Goal: Task Accomplishment & Management: Complete application form

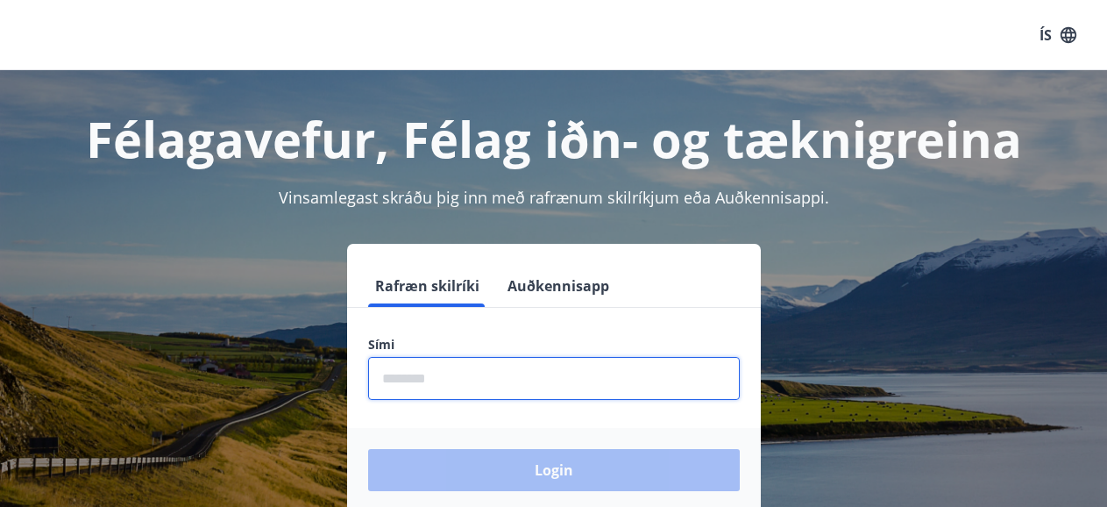
click at [565, 382] on input "phone" at bounding box center [554, 378] width 372 height 43
drag, startPoint x: 565, startPoint y: 382, endPoint x: 543, endPoint y: 397, distance: 25.8
click at [543, 397] on input "phone" at bounding box center [554, 378] width 372 height 43
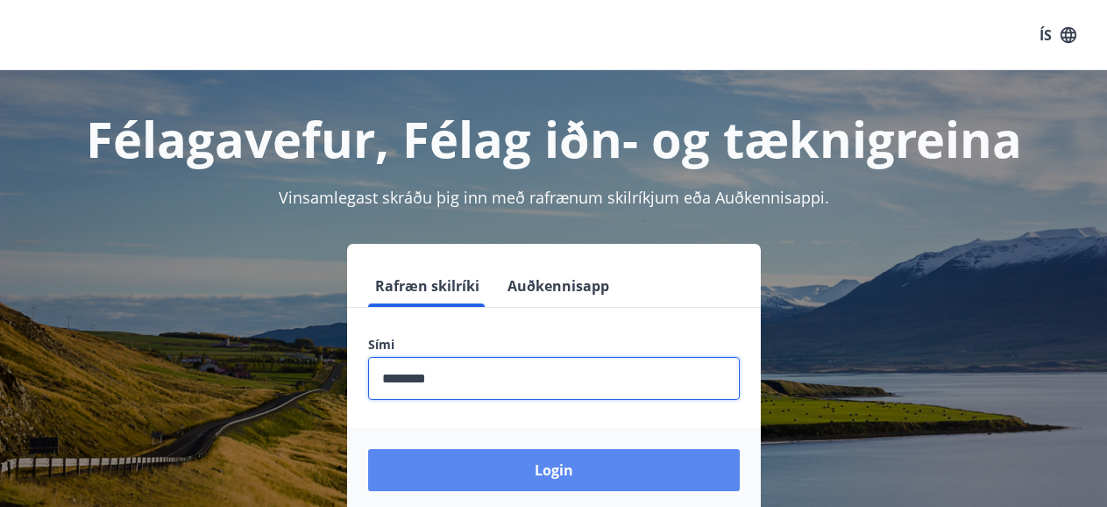
type input "********"
click at [552, 475] on button "Login" at bounding box center [554, 470] width 372 height 42
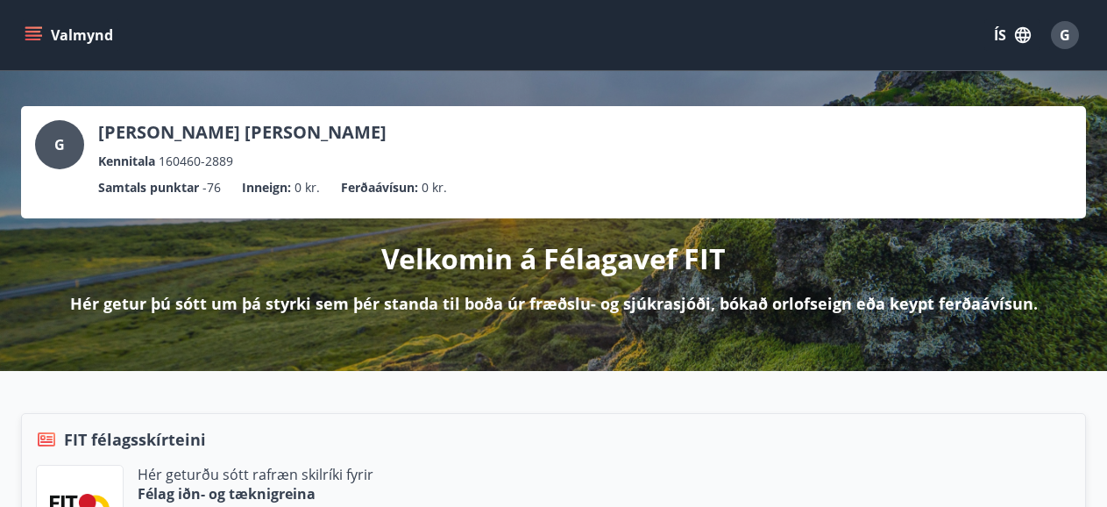
click at [34, 26] on icon "menu" at bounding box center [34, 35] width 18 height 18
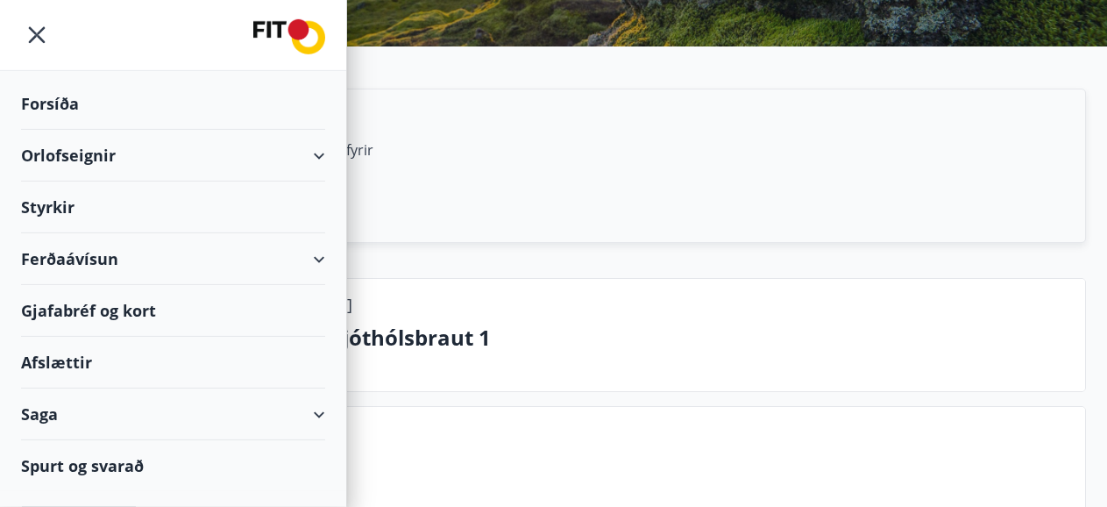
scroll to position [324, 0]
click at [321, 415] on div "Saga" at bounding box center [173, 414] width 304 height 52
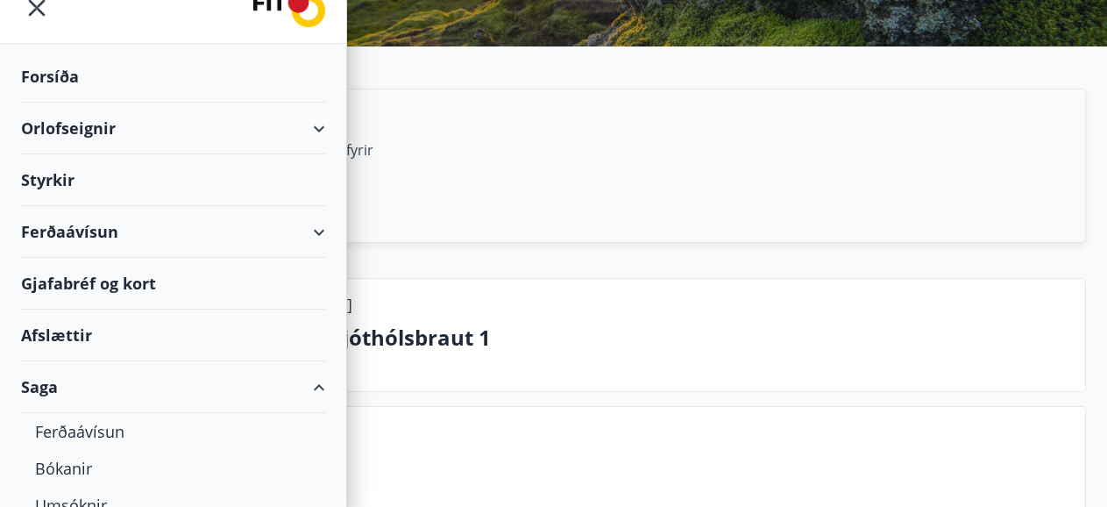
scroll to position [0, 0]
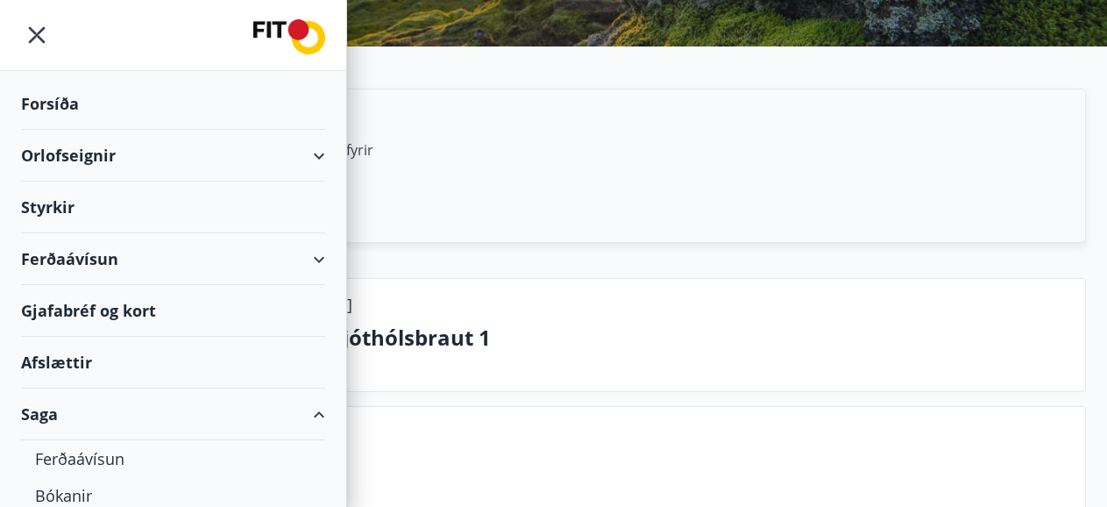
click at [54, 213] on div "Styrkir" at bounding box center [173, 207] width 304 height 52
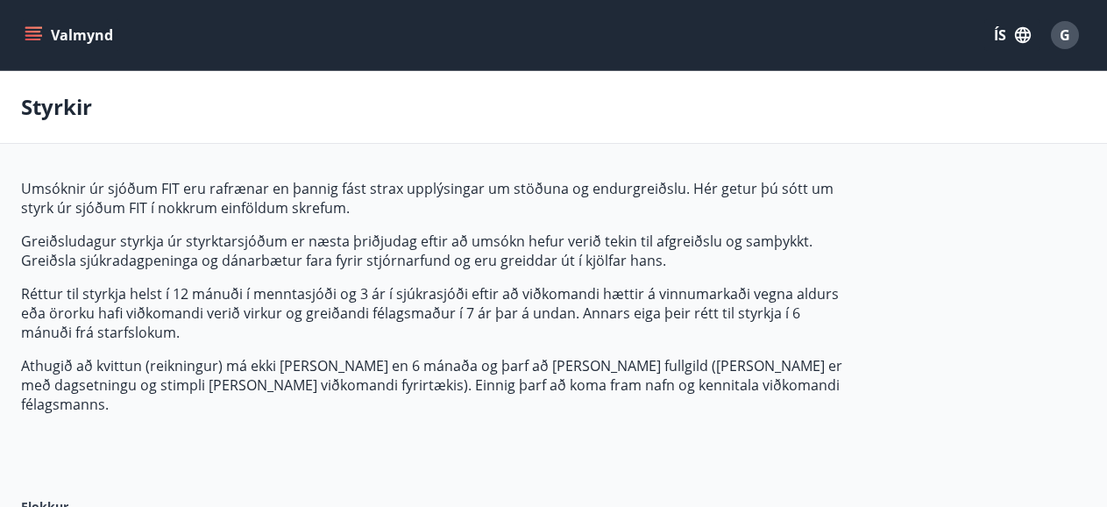
type input "***"
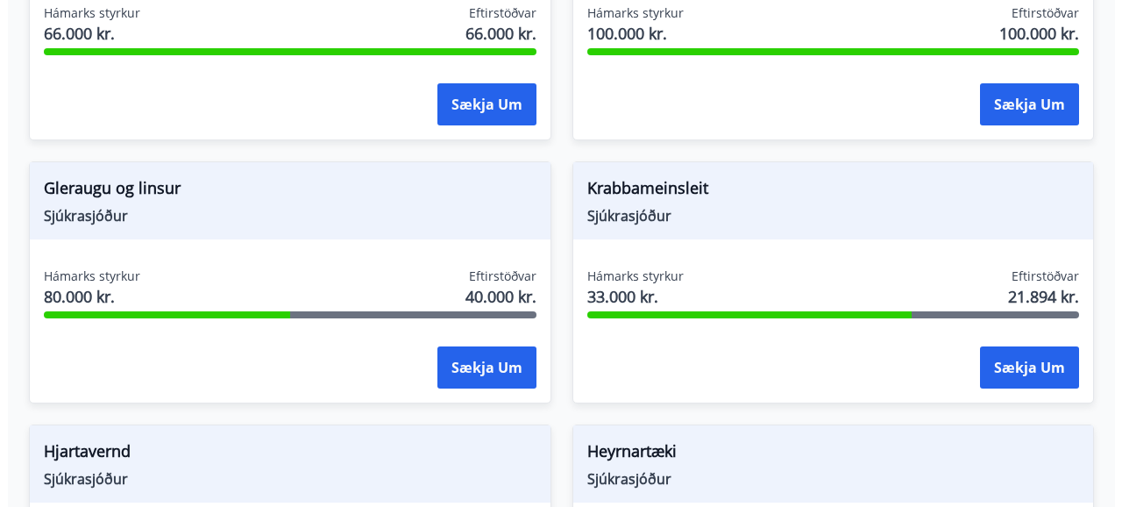
scroll to position [971, 0]
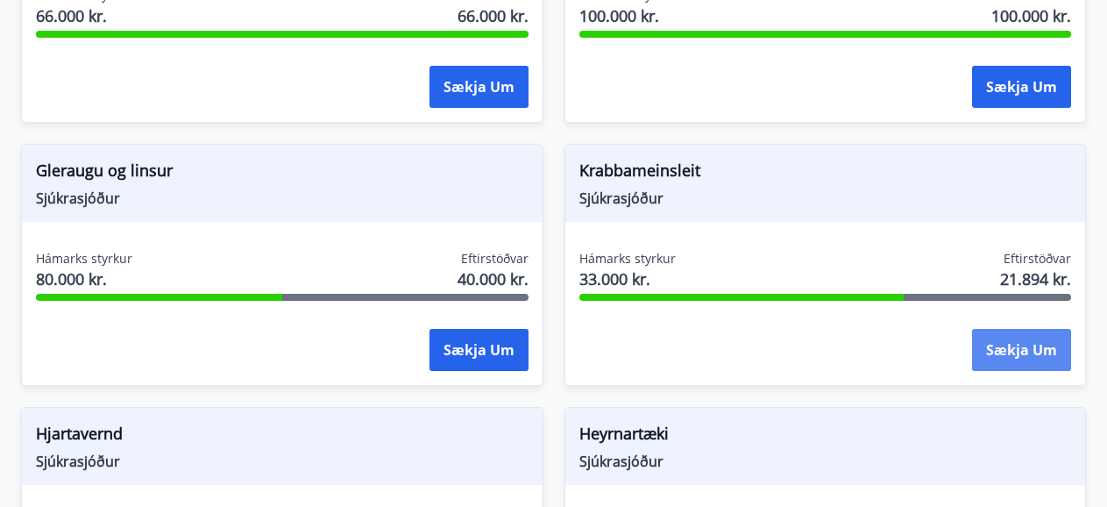
click at [1025, 334] on button "Sækja um" at bounding box center [1021, 350] width 99 height 42
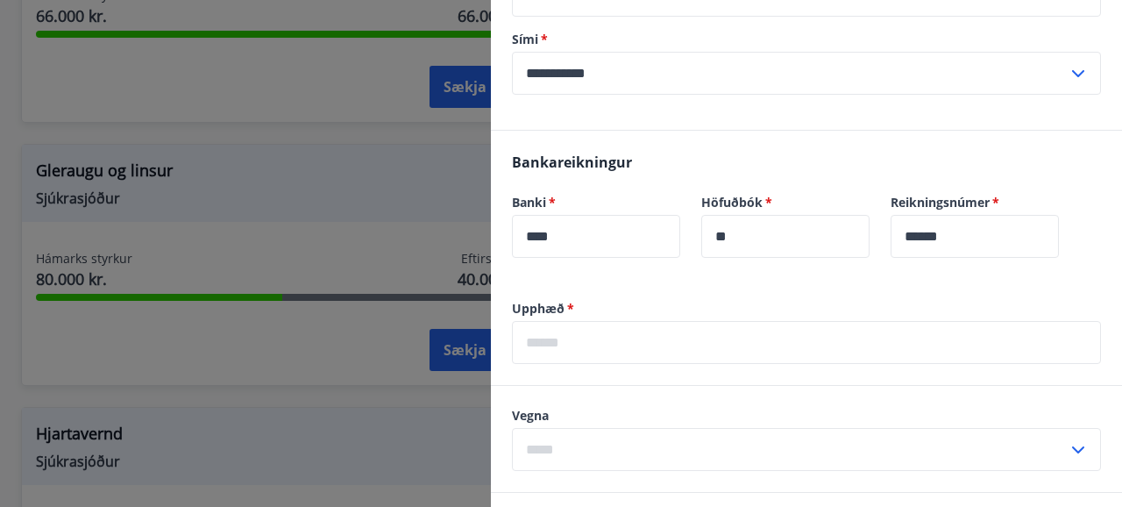
scroll to position [373, 0]
click at [614, 345] on input "text" at bounding box center [806, 341] width 589 height 43
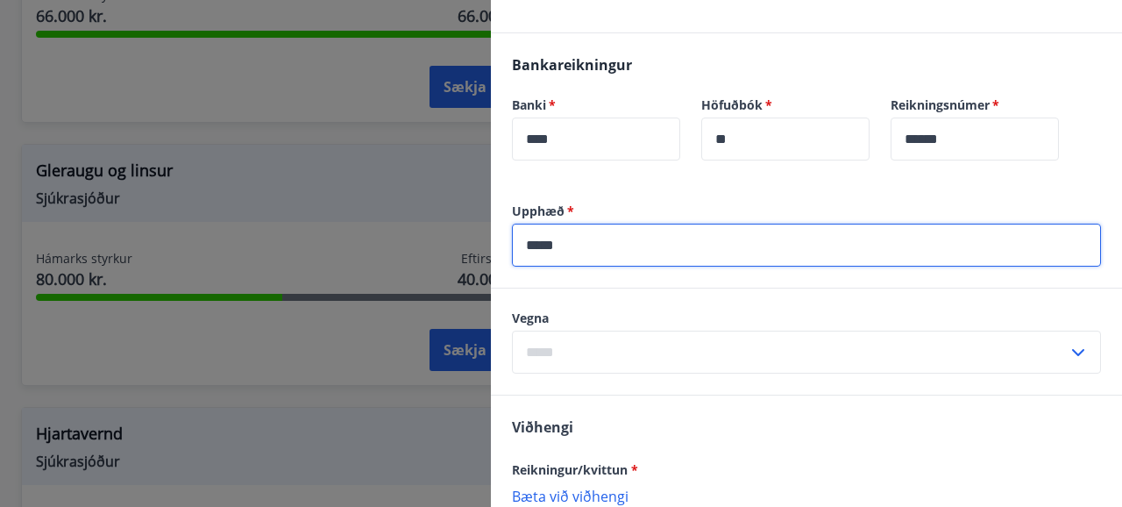
scroll to position [470, 0]
type input "*****"
click at [697, 346] on input "text" at bounding box center [790, 351] width 556 height 43
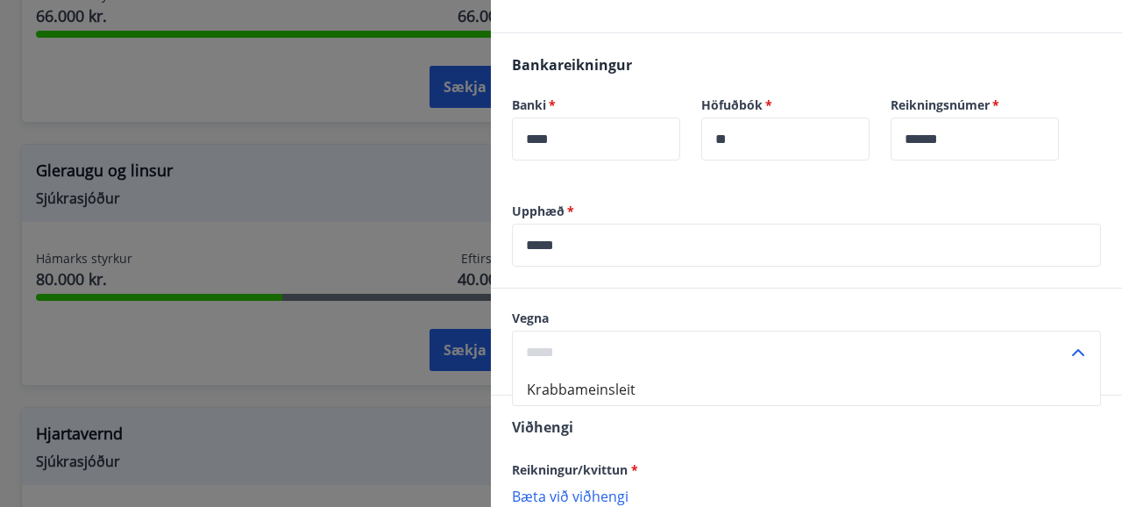
click at [685, 389] on li "Krabbameinsleit" at bounding box center [806, 389] width 587 height 32
type input "**********"
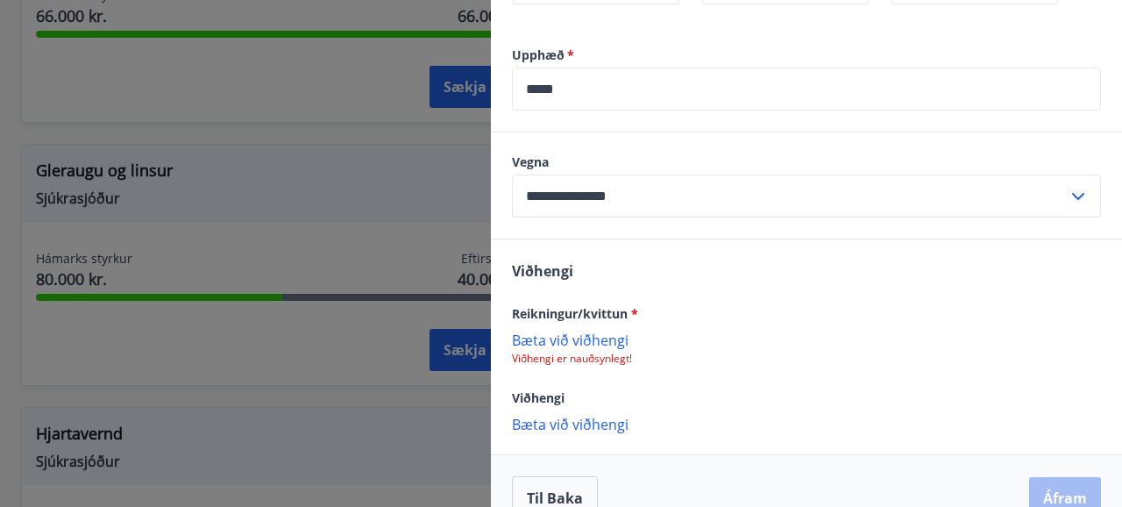
scroll to position [628, 0]
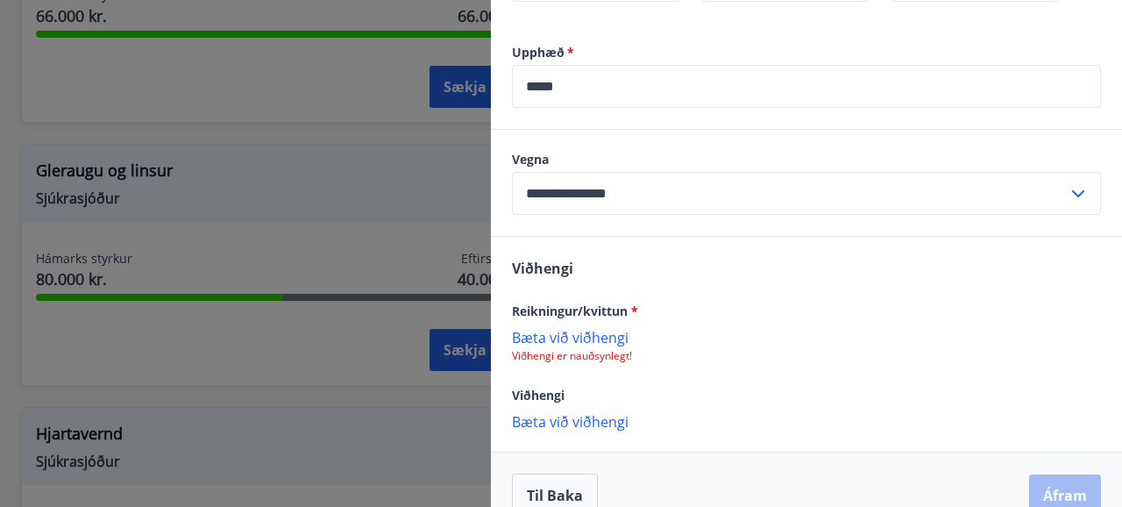
click at [606, 336] on p "Bæta við viðhengi" at bounding box center [806, 337] width 589 height 18
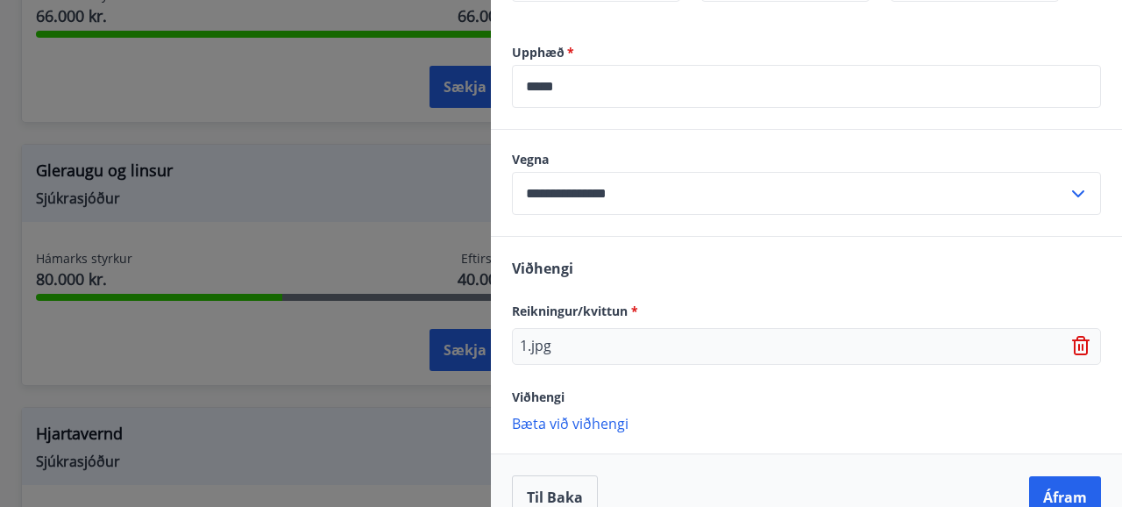
scroll to position [662, 0]
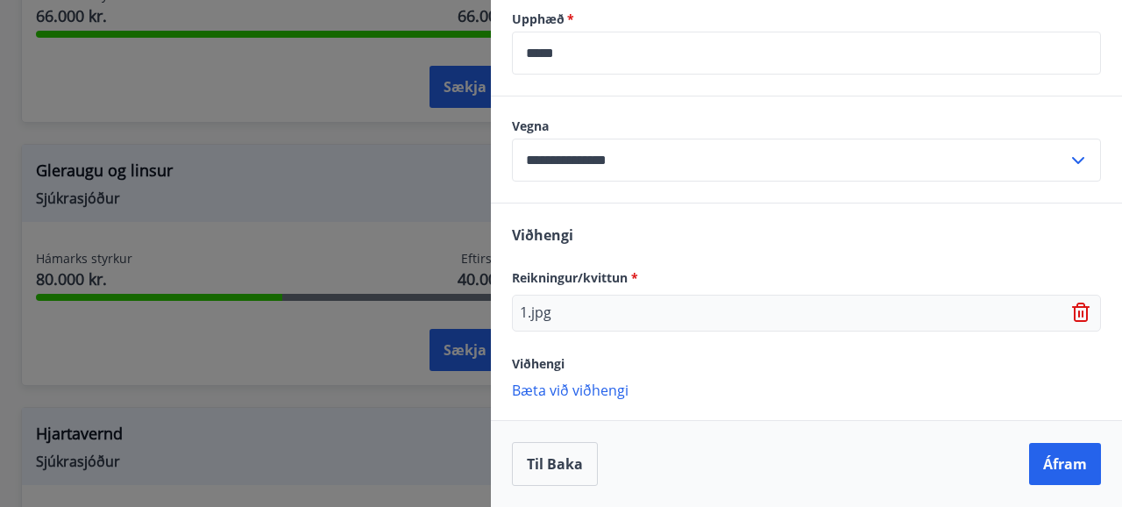
click at [614, 394] on p "Bæta við viðhengi" at bounding box center [806, 389] width 589 height 18
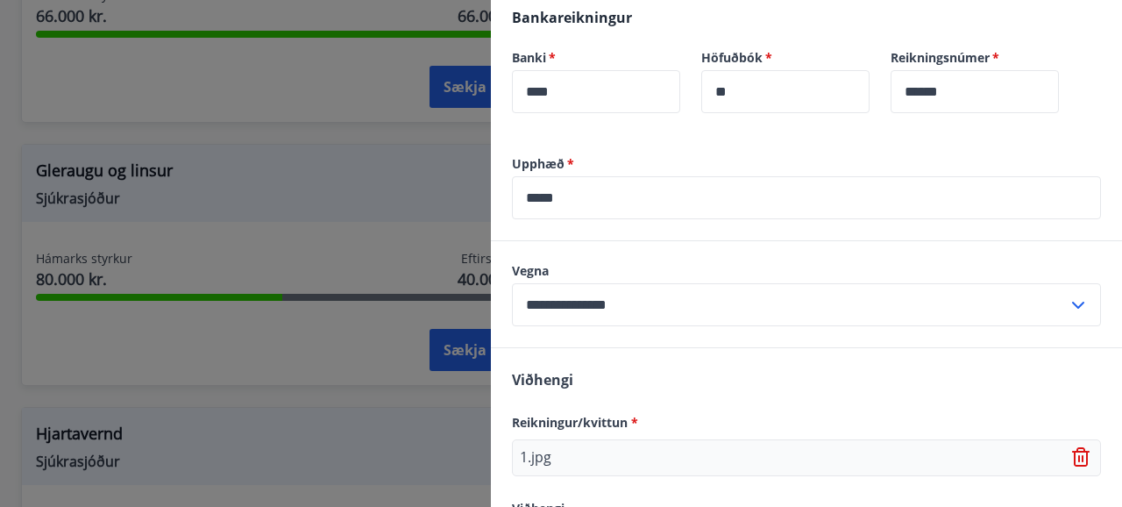
scroll to position [699, 0]
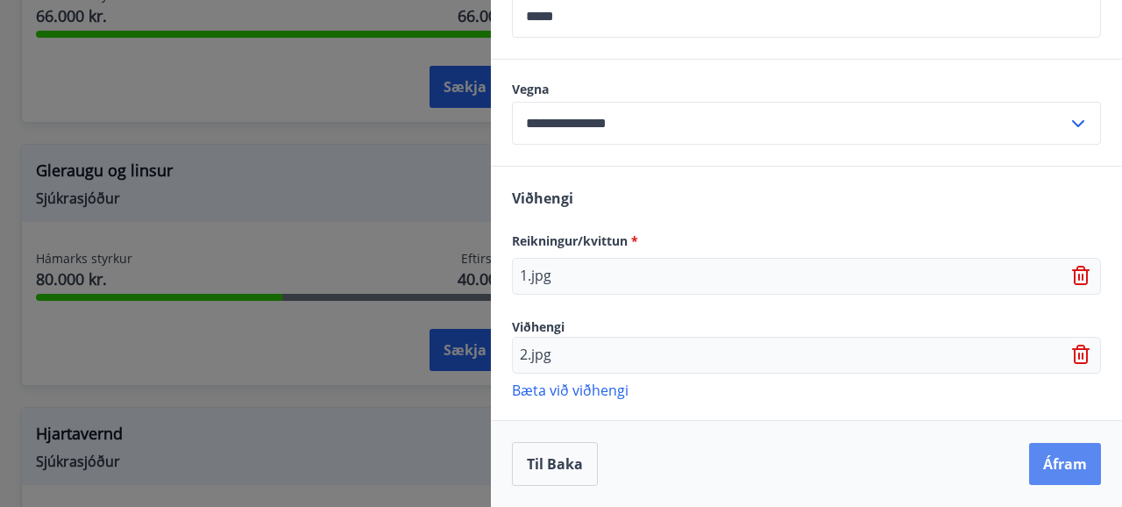
click at [1040, 457] on button "Áfram" at bounding box center [1065, 464] width 72 height 42
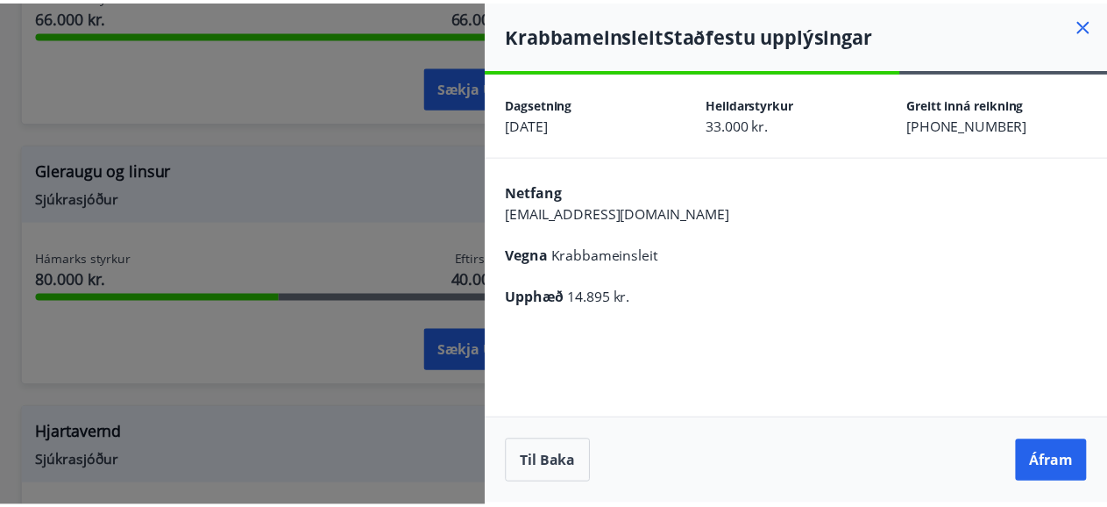
scroll to position [0, 0]
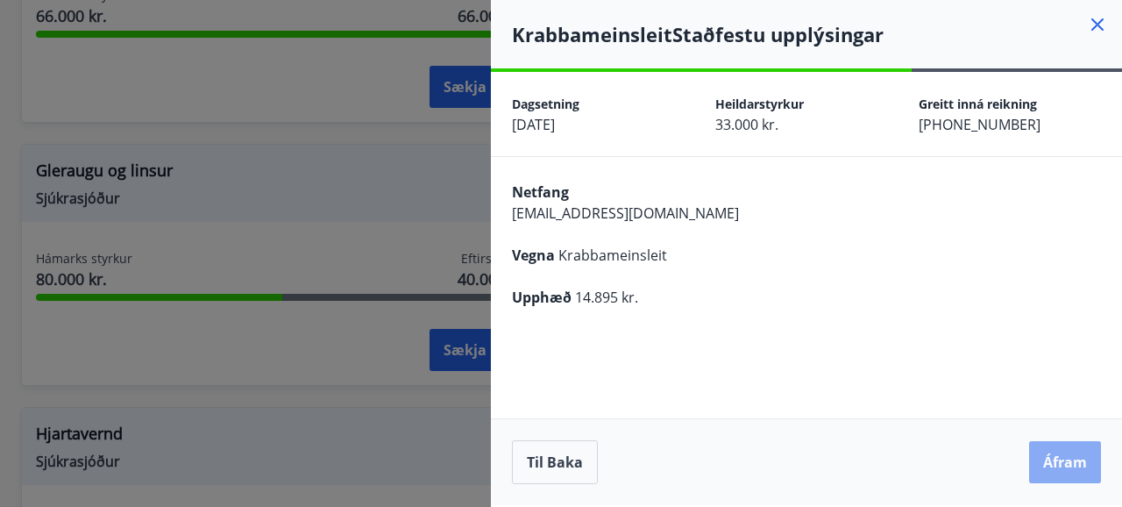
click at [1055, 460] on button "Áfram" at bounding box center [1065, 462] width 72 height 42
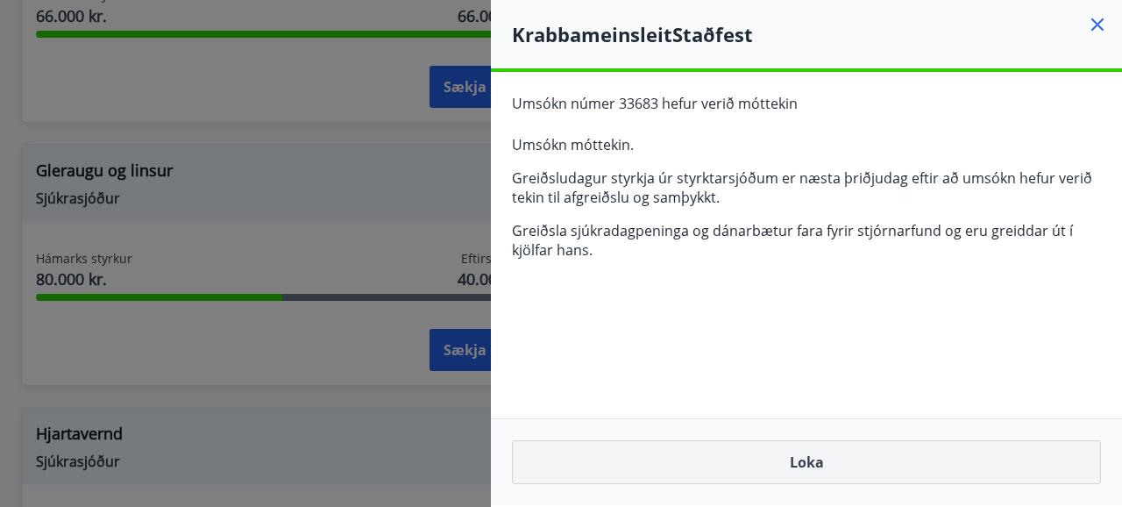
click at [810, 463] on button "Loka" at bounding box center [806, 462] width 589 height 44
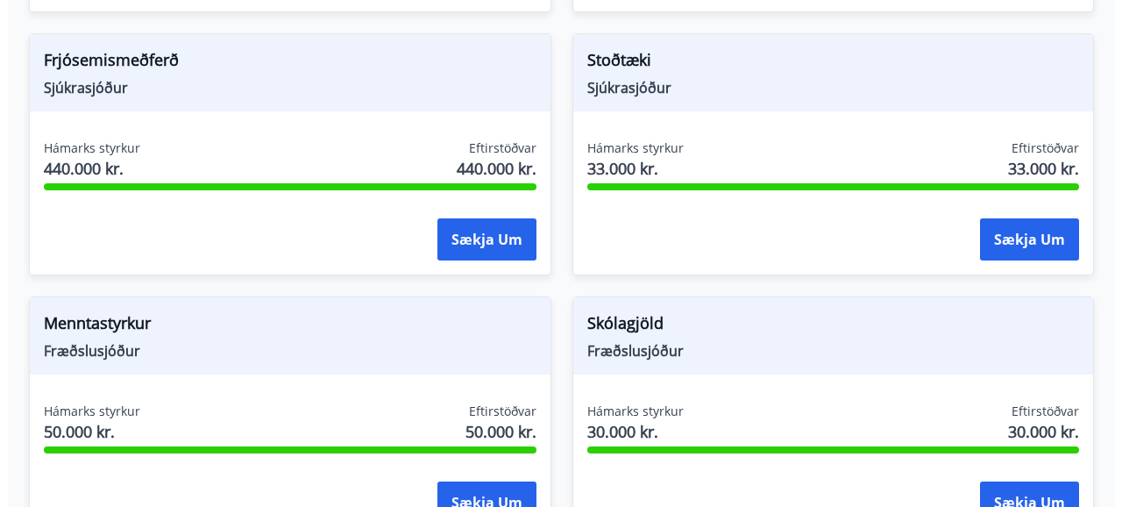
scroll to position [1871, 0]
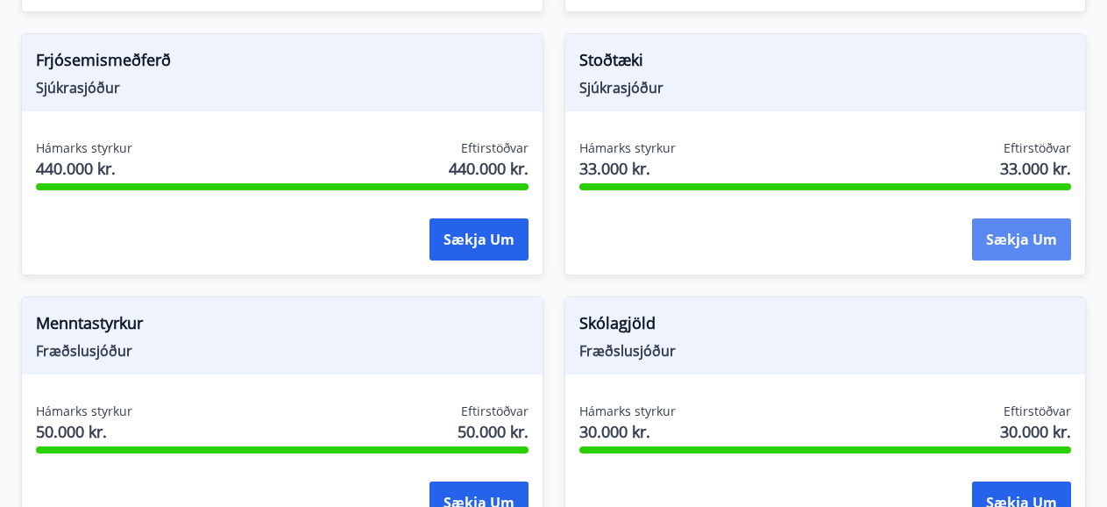
click at [1012, 221] on button "Sækja um" at bounding box center [1021, 239] width 99 height 42
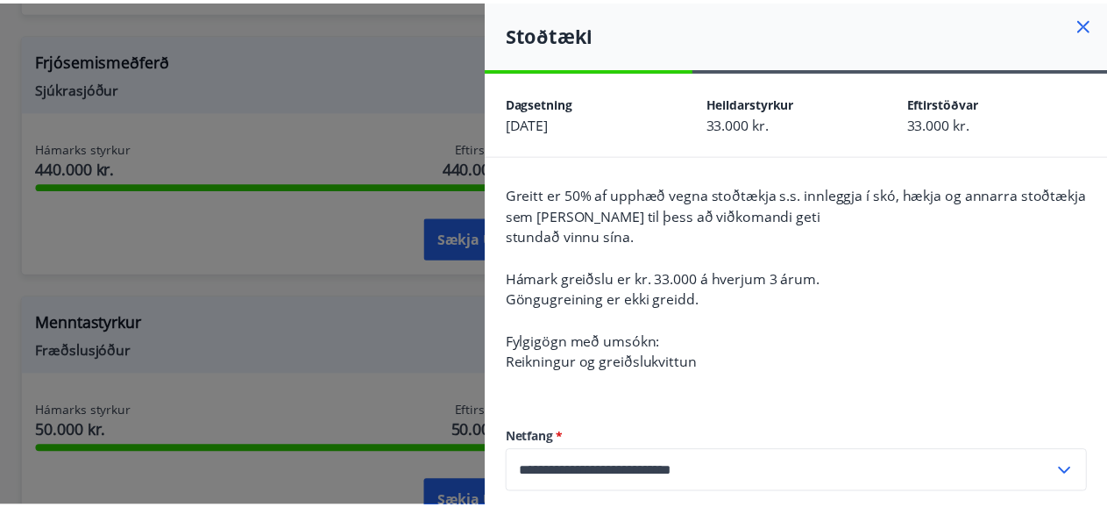
scroll to position [0, 0]
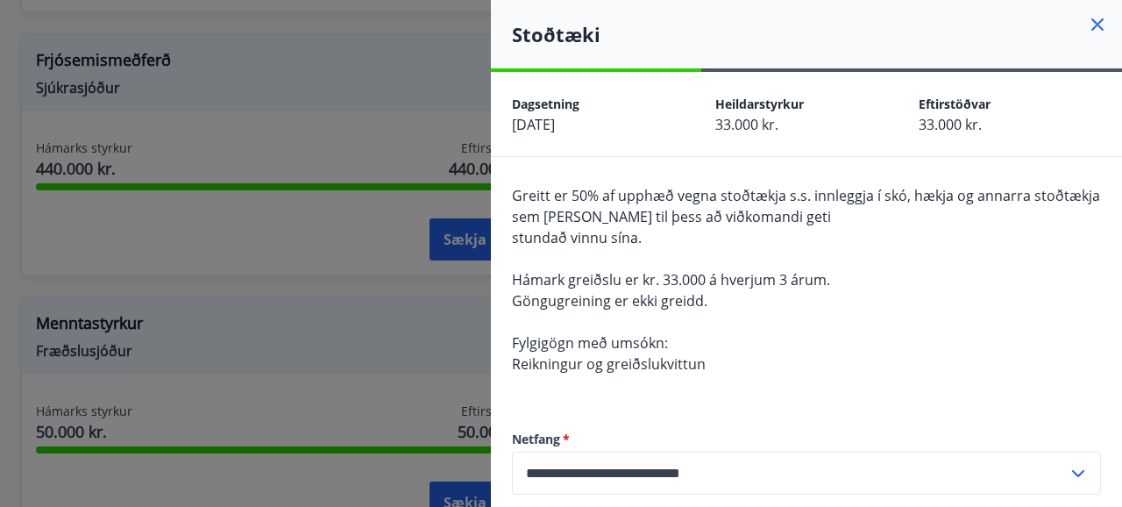
click at [1087, 25] on icon at bounding box center [1097, 24] width 21 height 21
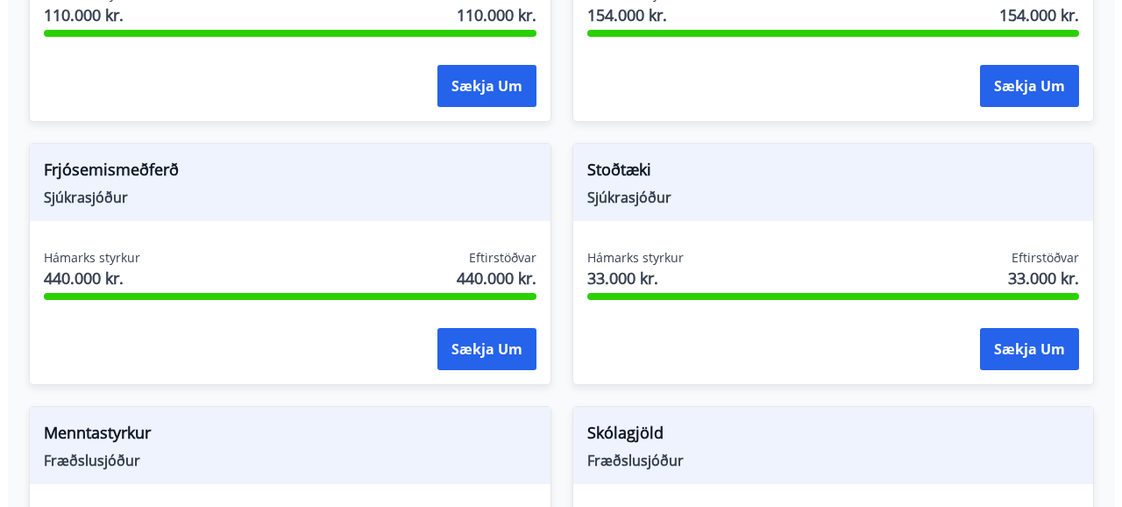
scroll to position [1806, 0]
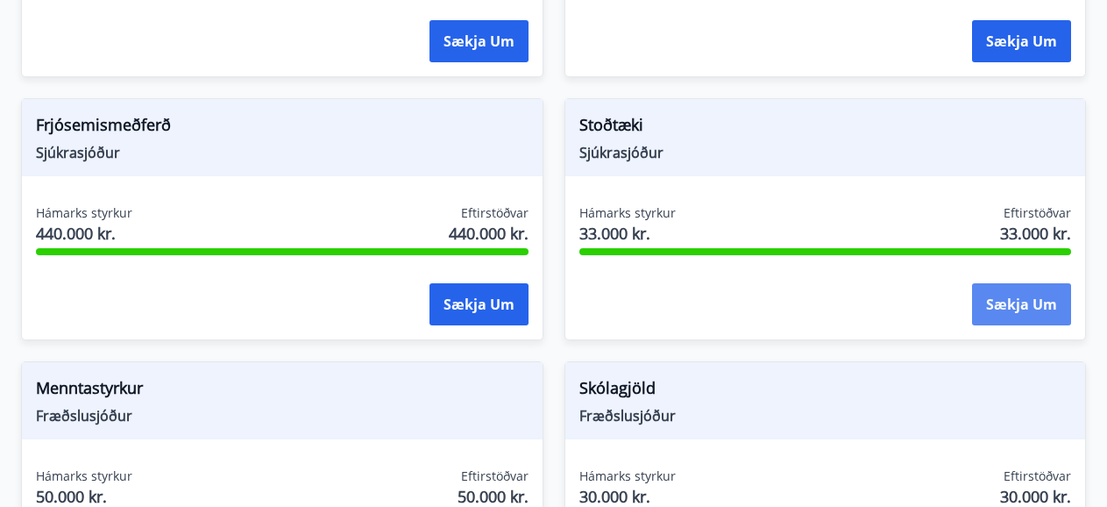
click at [1001, 283] on button "Sækja um" at bounding box center [1021, 304] width 99 height 42
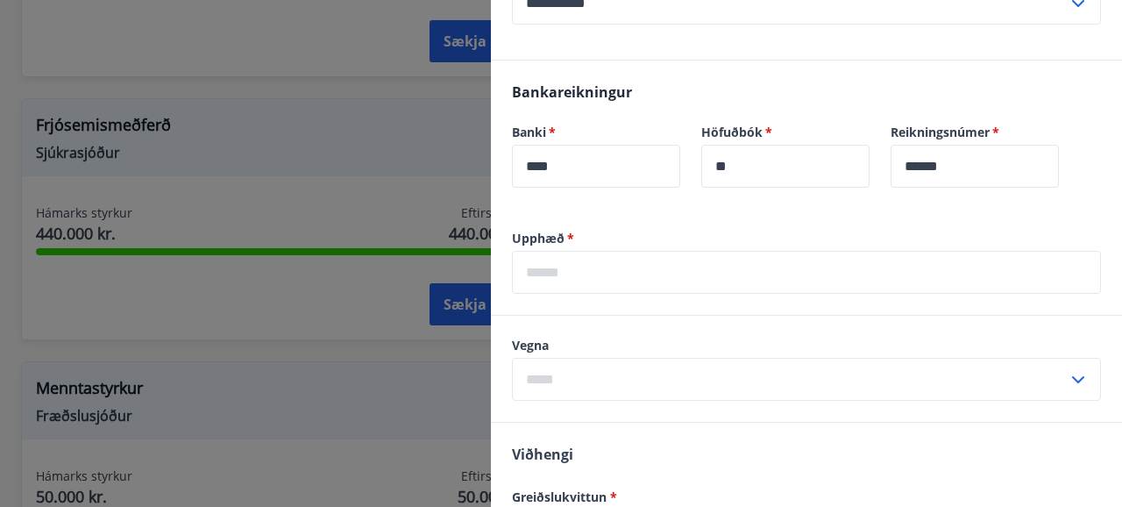
scroll to position [548, 0]
click at [1068, 373] on icon at bounding box center [1078, 379] width 21 height 21
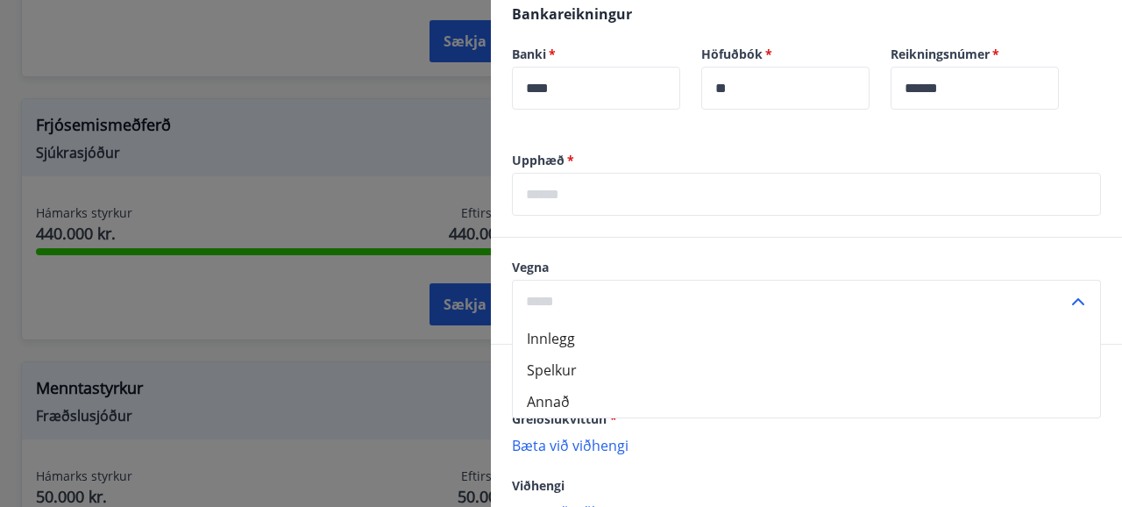
scroll to position [628, 0]
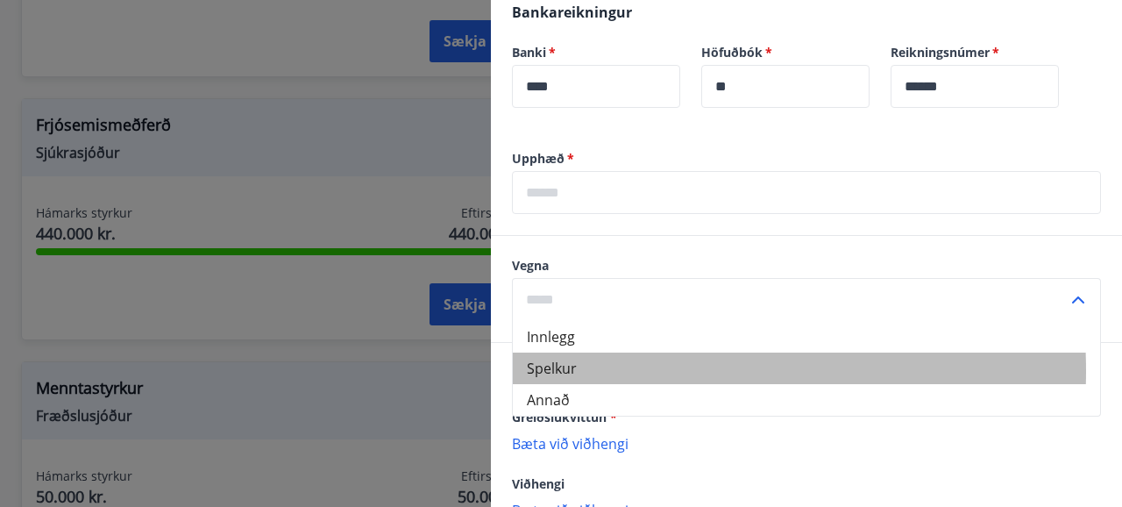
click at [591, 371] on li "Spelkur" at bounding box center [806, 368] width 587 height 32
type input "*******"
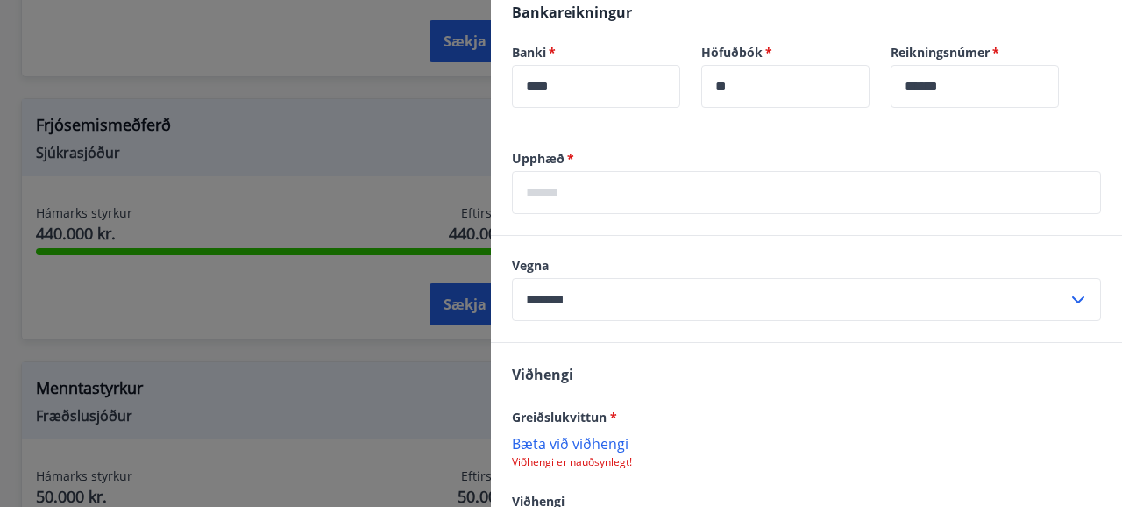
click at [594, 191] on input "text" at bounding box center [806, 192] width 589 height 43
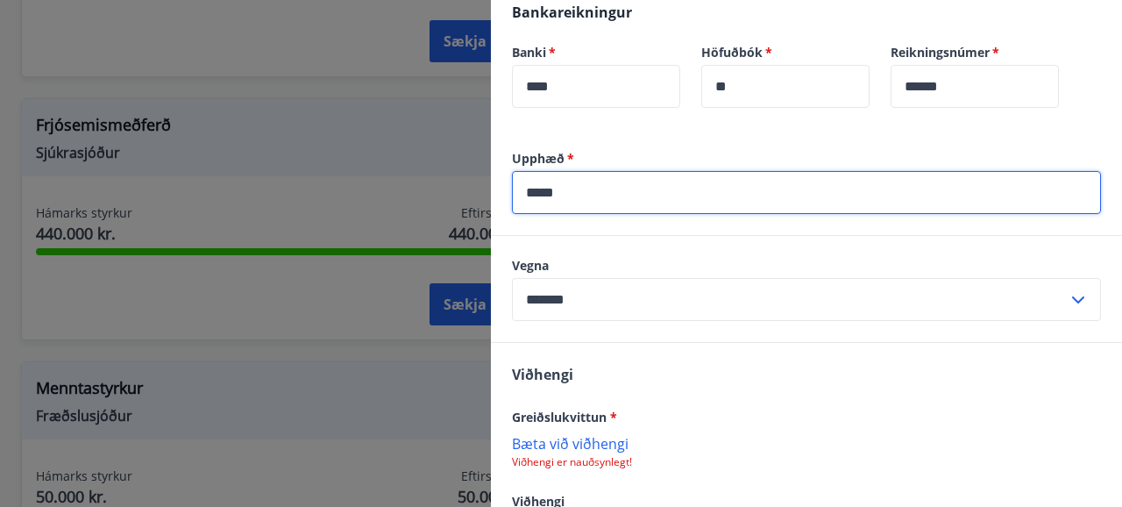
click at [771, 200] on input "*****" at bounding box center [806, 192] width 589 height 43
type input "*****"
click at [763, 309] on input "*******" at bounding box center [790, 299] width 556 height 43
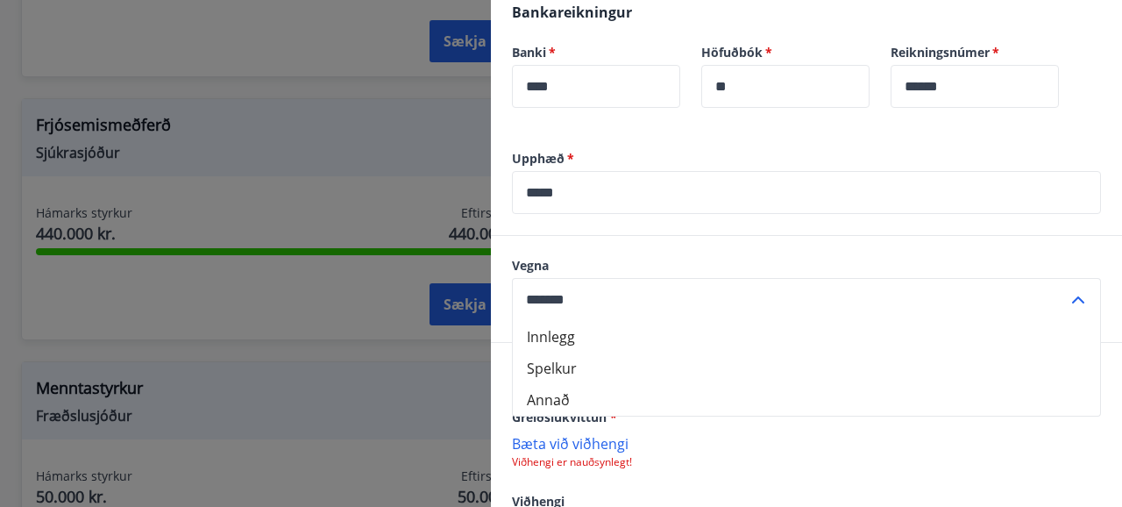
click at [594, 364] on li "Spelkur" at bounding box center [806, 368] width 587 height 32
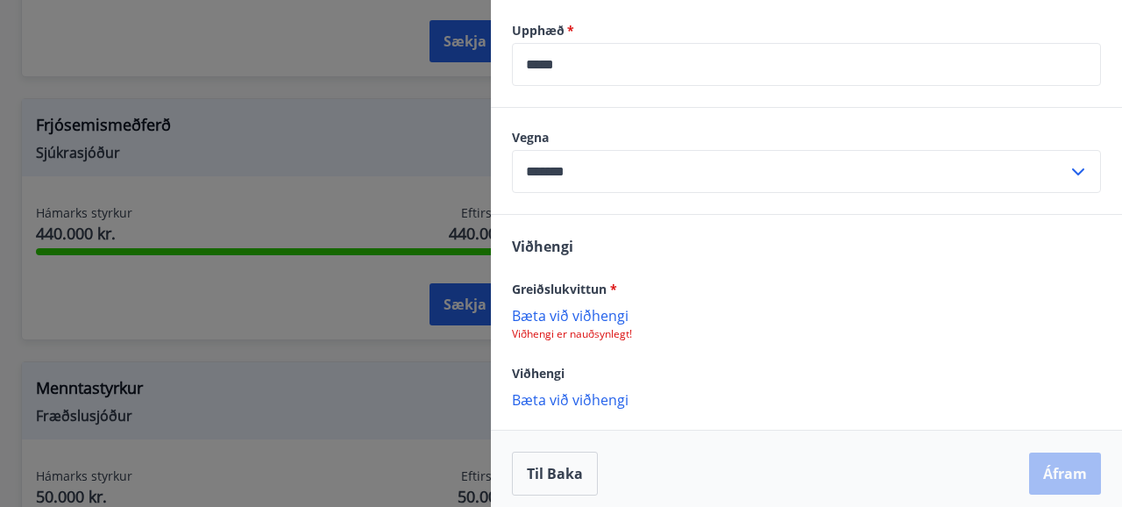
scroll to position [765, 0]
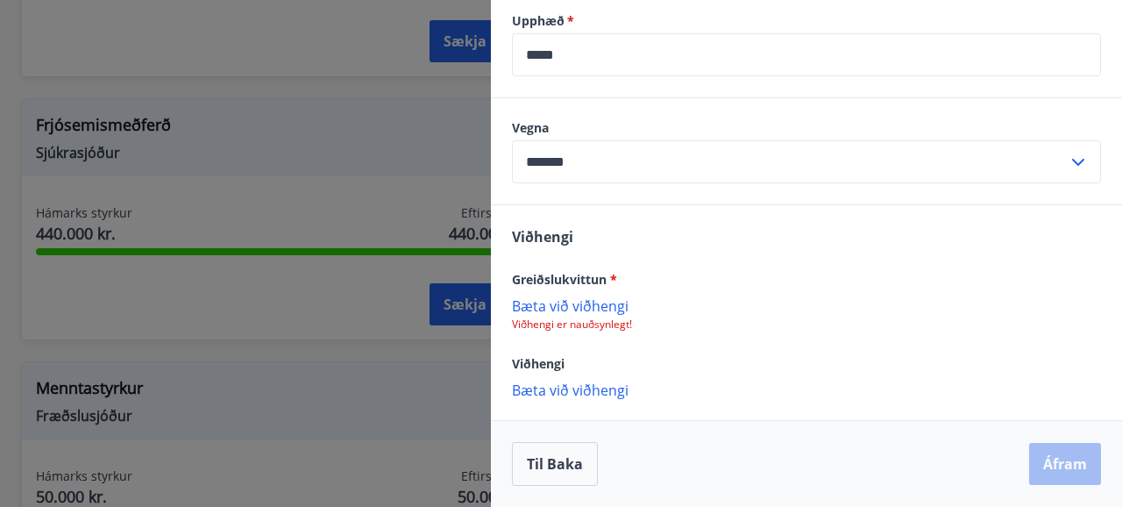
click at [600, 305] on p "Bæta við viðhengi" at bounding box center [806, 305] width 589 height 18
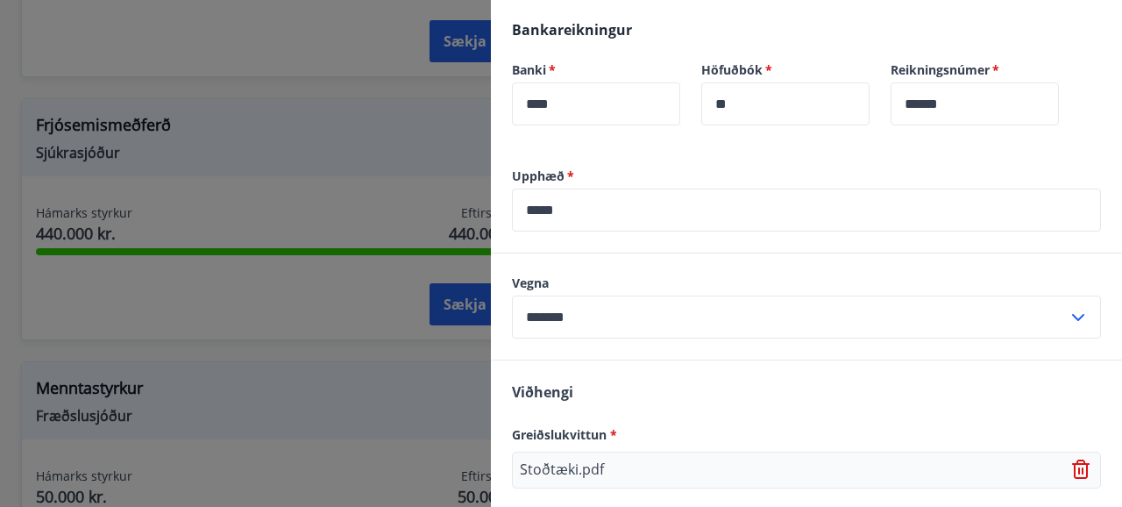
scroll to position [767, 0]
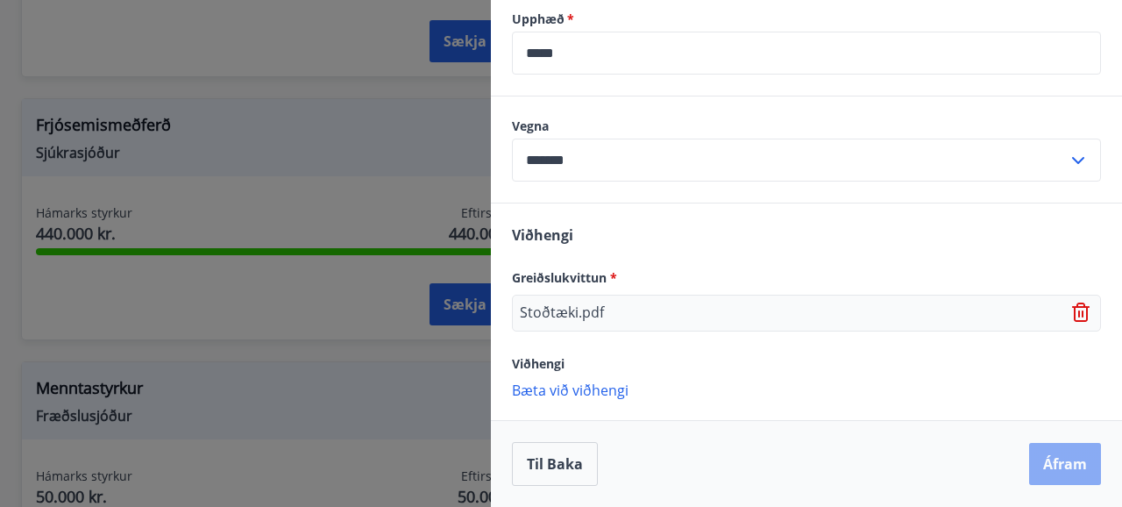
click at [1039, 458] on button "Áfram" at bounding box center [1065, 464] width 72 height 42
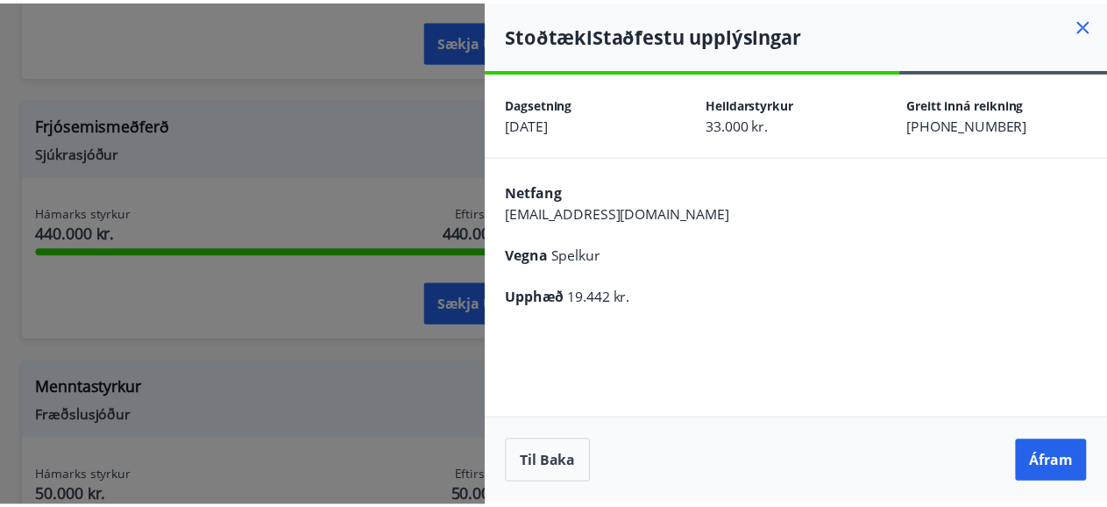
scroll to position [0, 0]
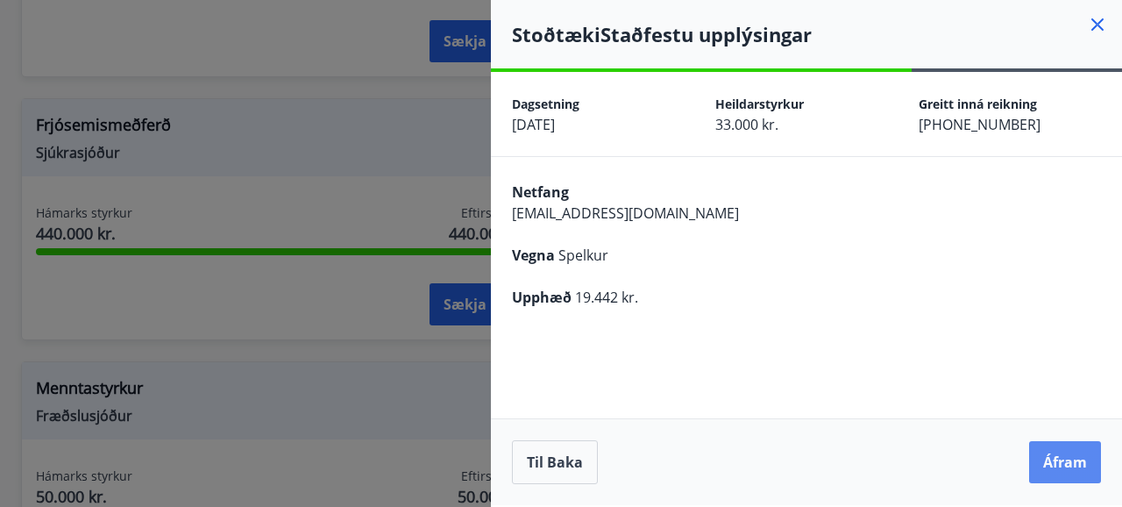
click at [1058, 459] on button "Áfram" at bounding box center [1065, 462] width 72 height 42
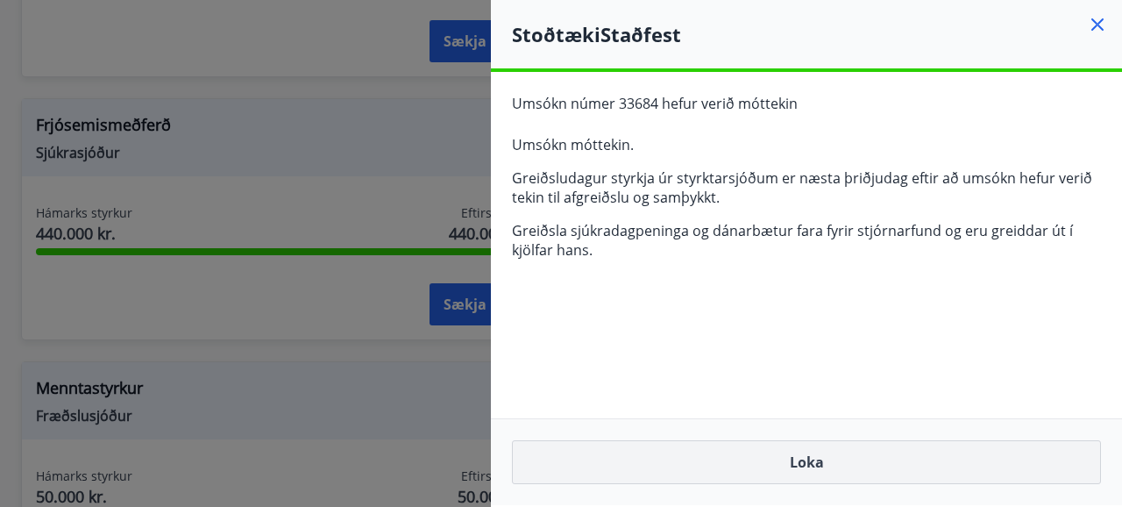
click at [799, 465] on button "Loka" at bounding box center [806, 462] width 589 height 44
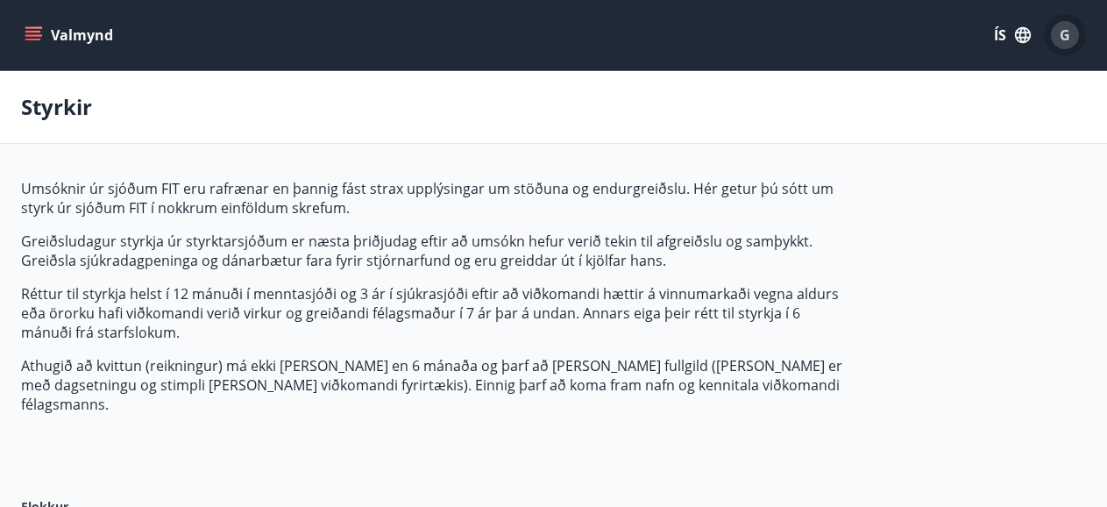
click at [1059, 33] on div "G" at bounding box center [1065, 35] width 28 height 28
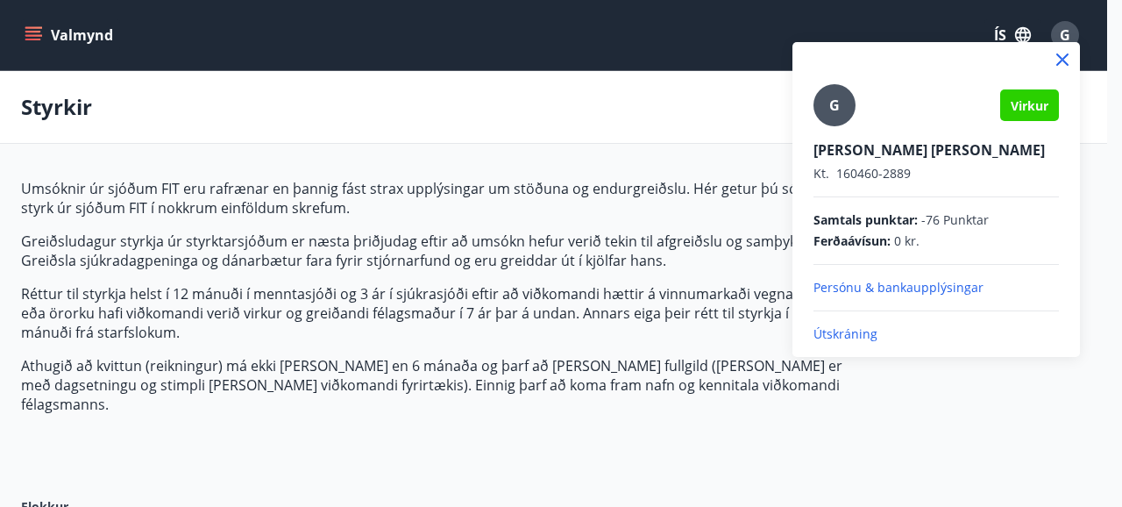
click at [860, 335] on p "Útskráning" at bounding box center [935, 334] width 245 height 18
